Goal: Information Seeking & Learning: Learn about a topic

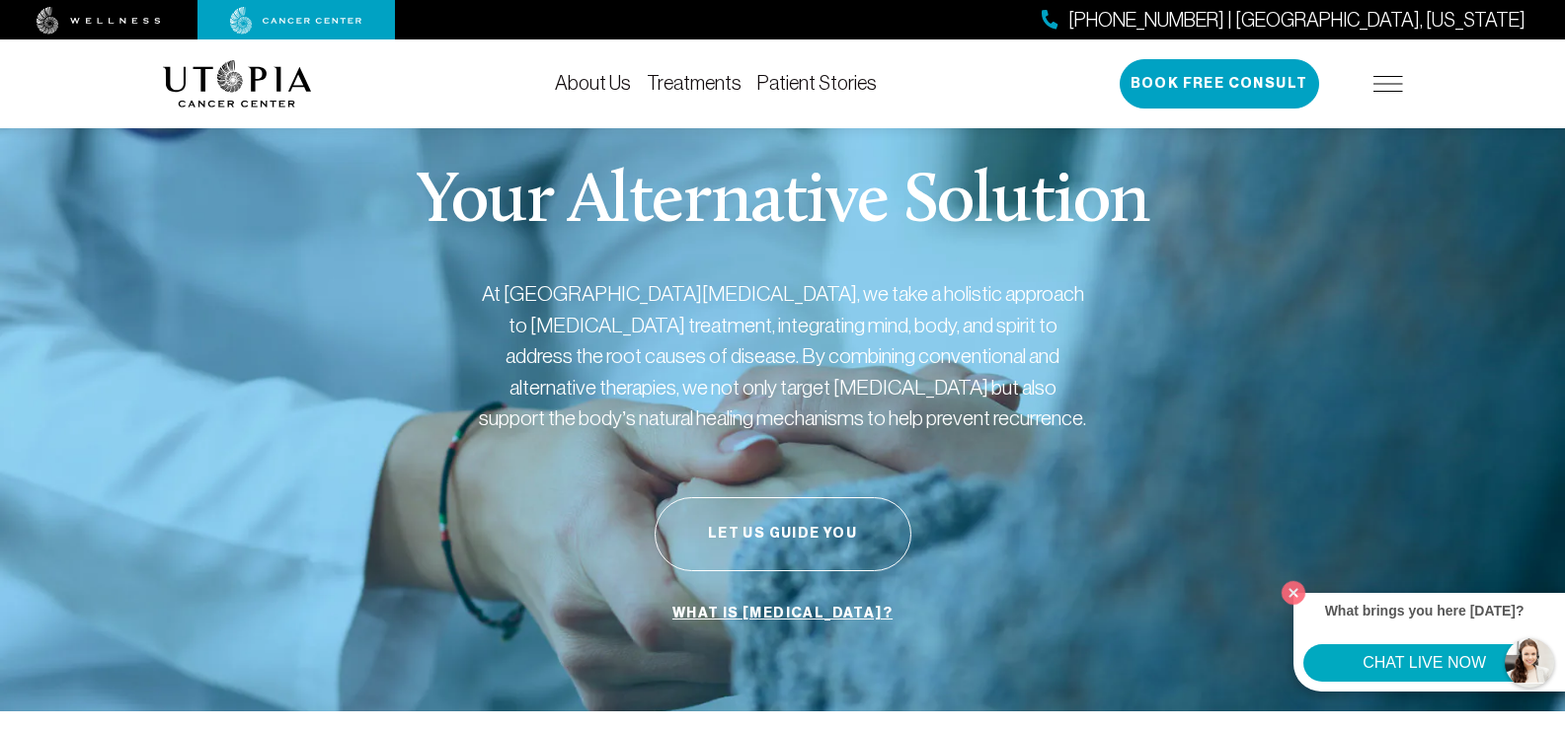
click at [1385, 91] on img at bounding box center [1388, 84] width 30 height 16
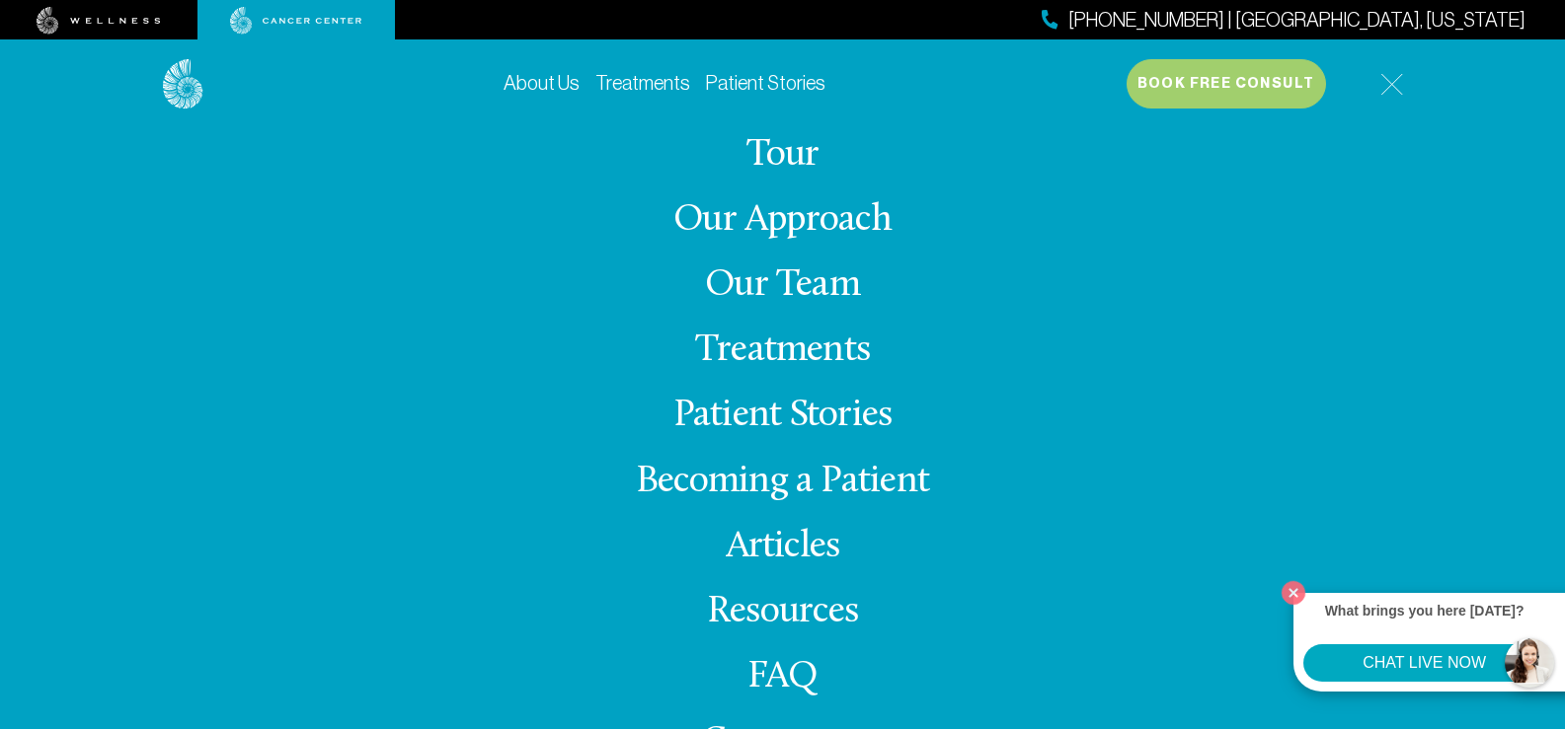
scroll to position [38, 0]
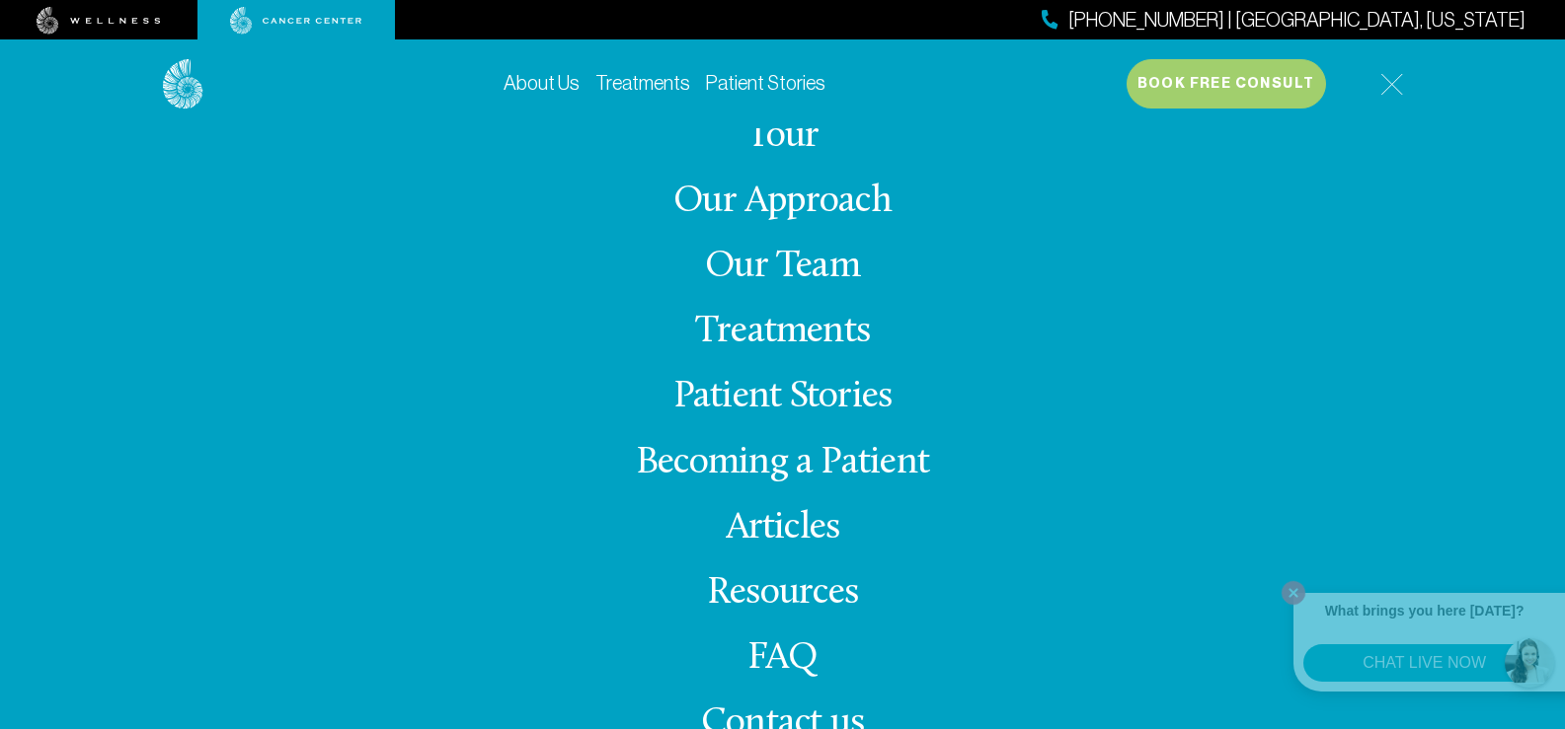
click at [837, 328] on link "Treatments" at bounding box center [782, 332] width 175 height 38
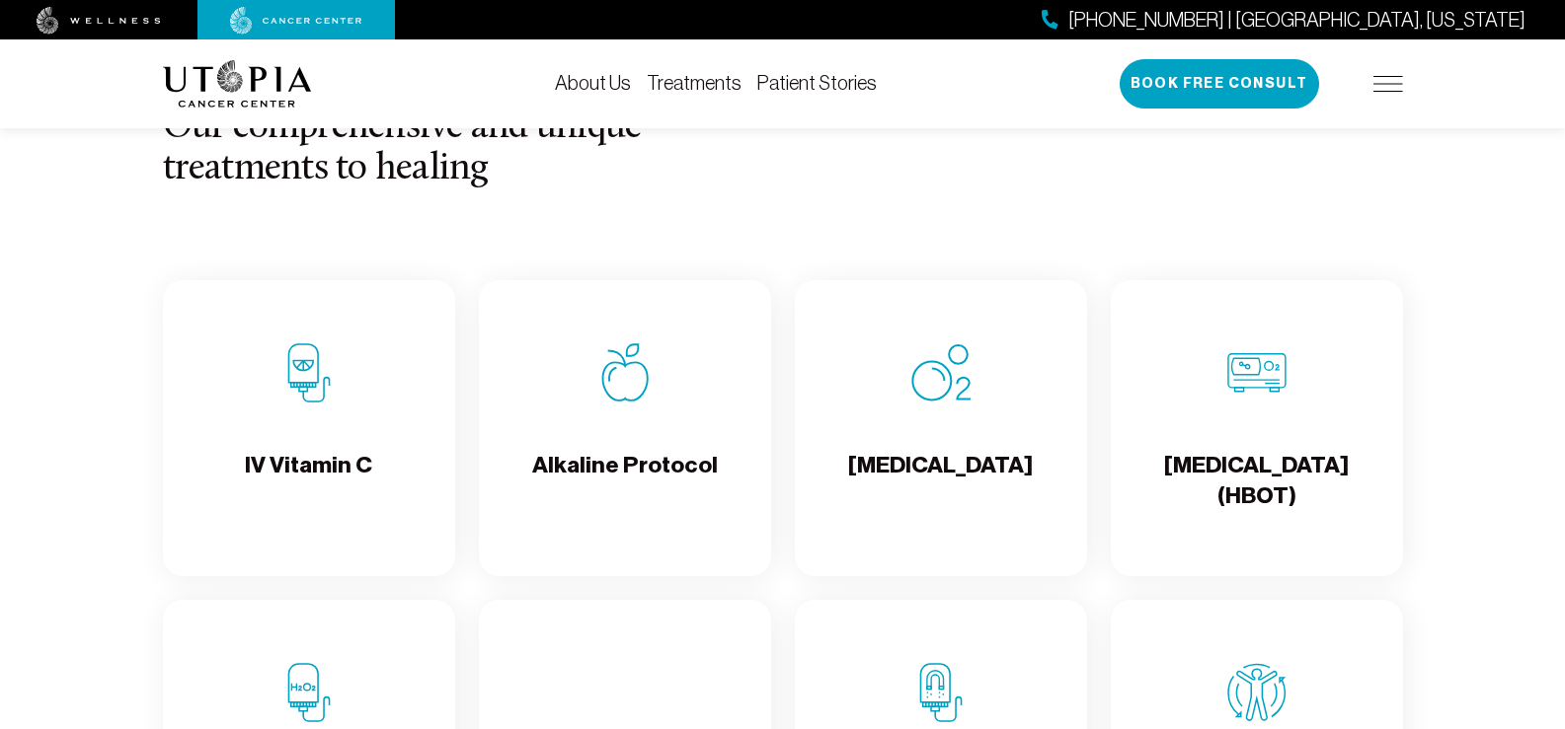
scroll to position [1974, 0]
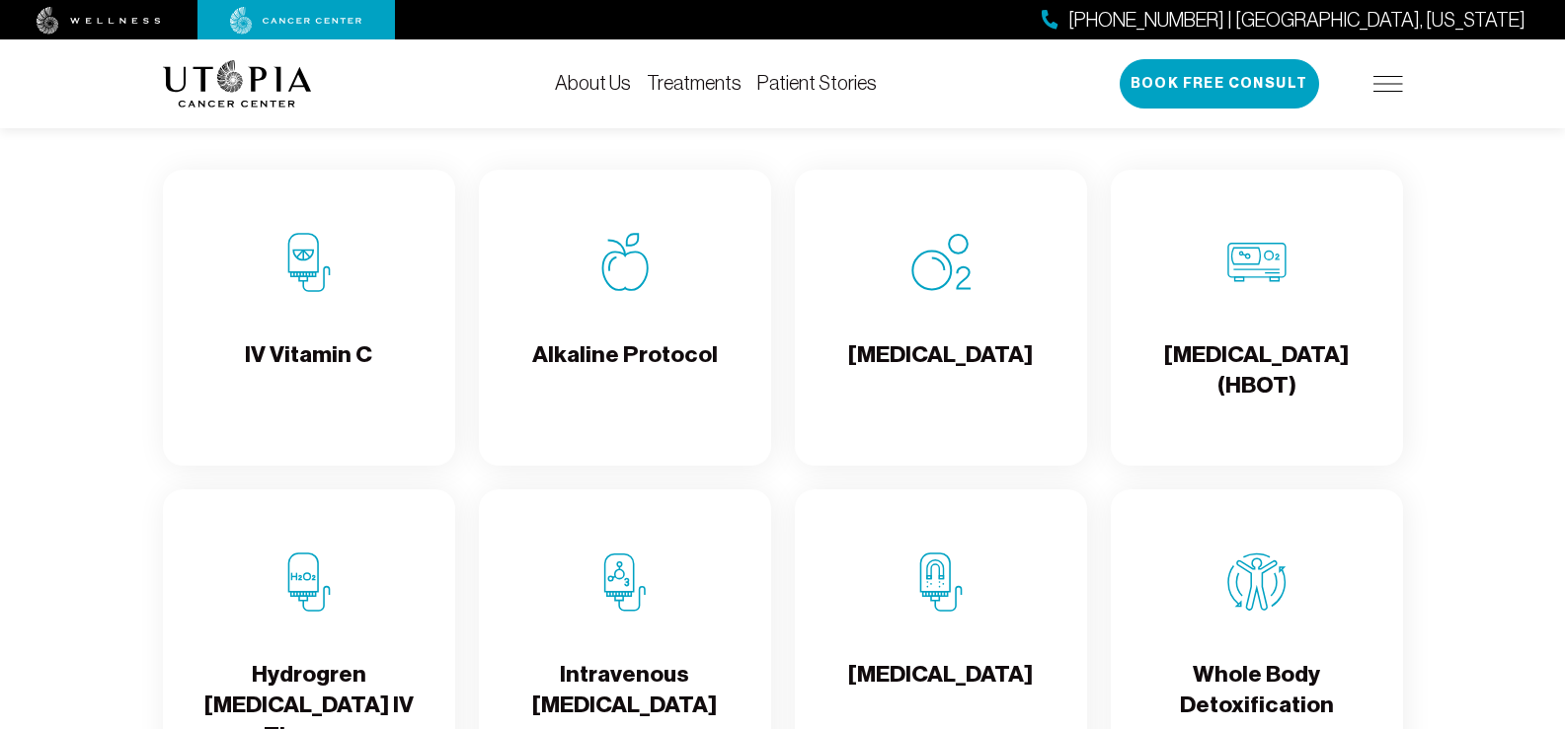
click at [314, 332] on div "IV Vitamin C" at bounding box center [309, 318] width 292 height 296
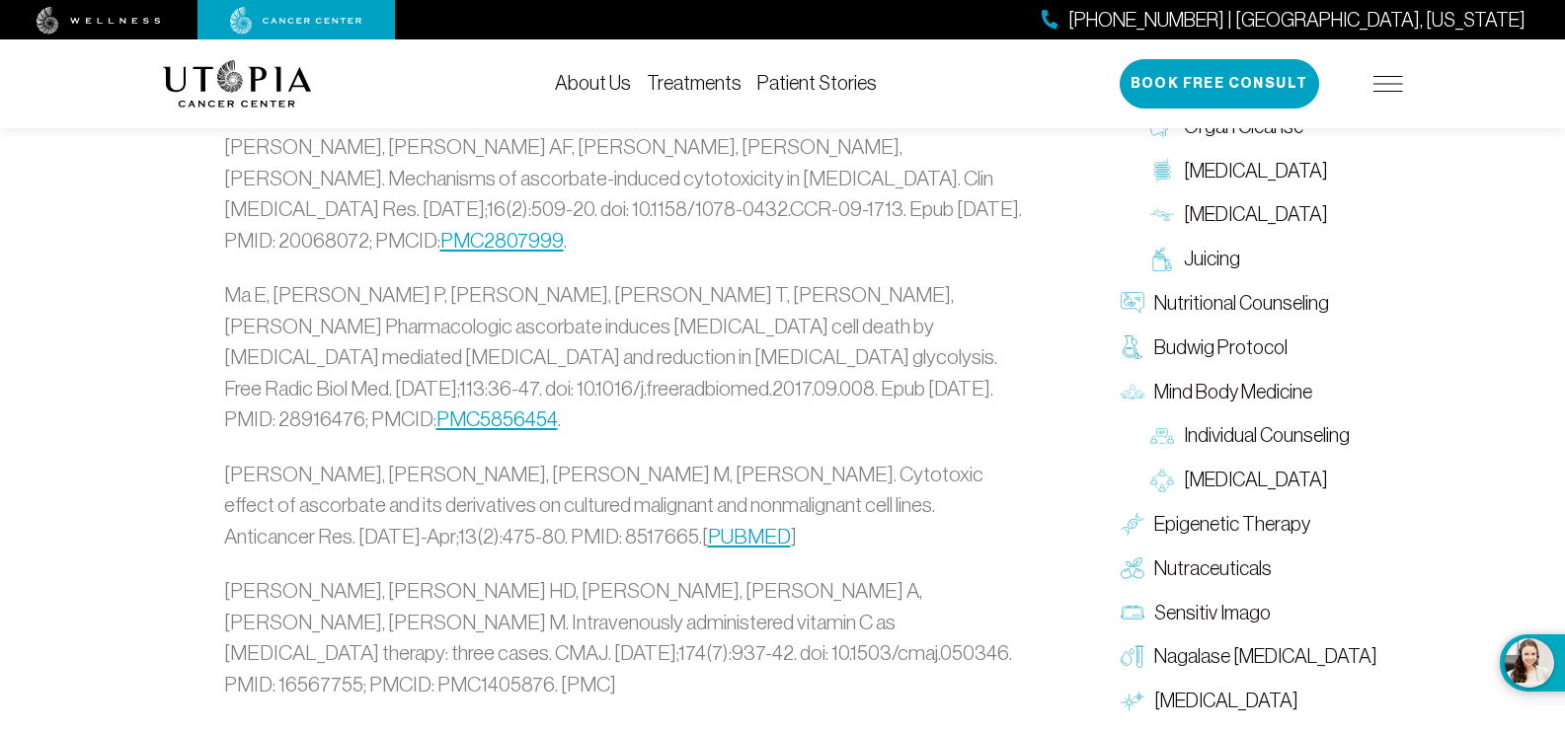
scroll to position [6449, 0]
